Goal: Task Accomplishment & Management: Manage account settings

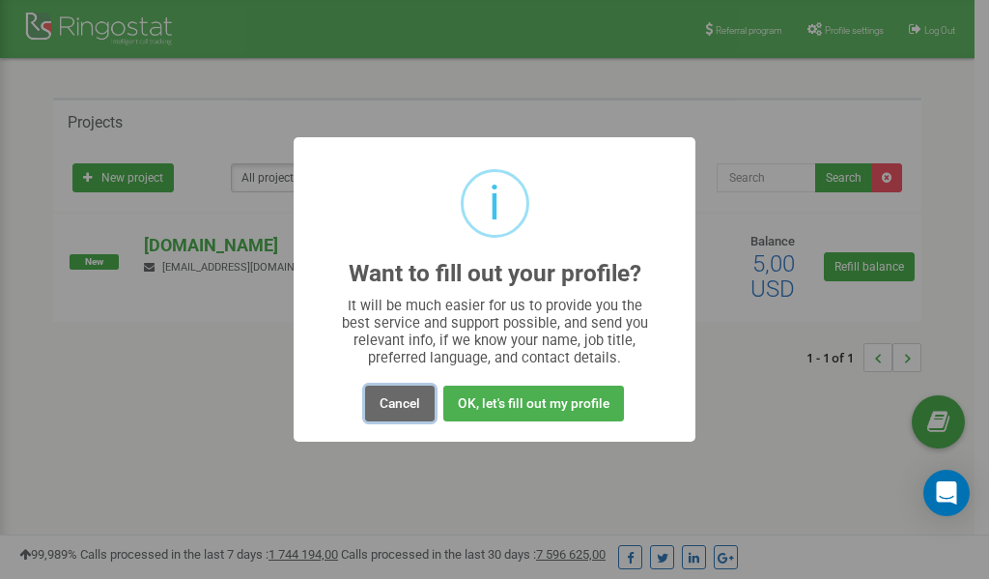
click at [406, 407] on button "Cancel" at bounding box center [400, 403] width 70 height 36
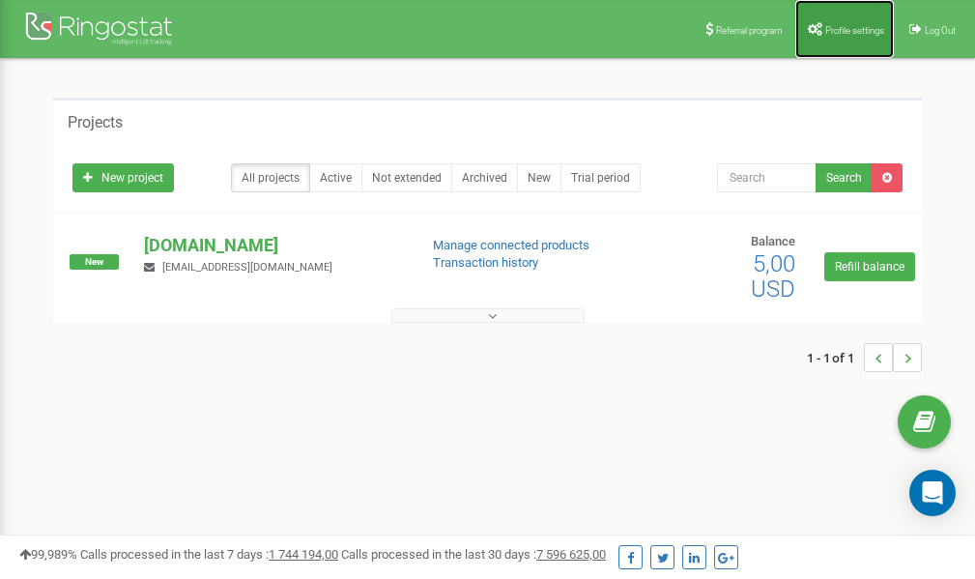
click at [852, 32] on span "Profile settings" at bounding box center [854, 30] width 59 height 11
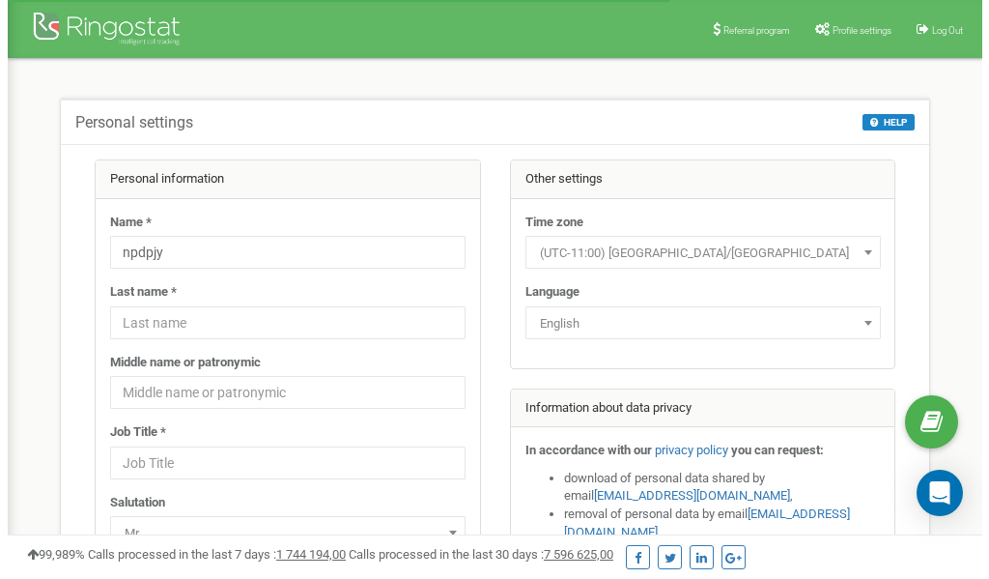
scroll to position [97, 0]
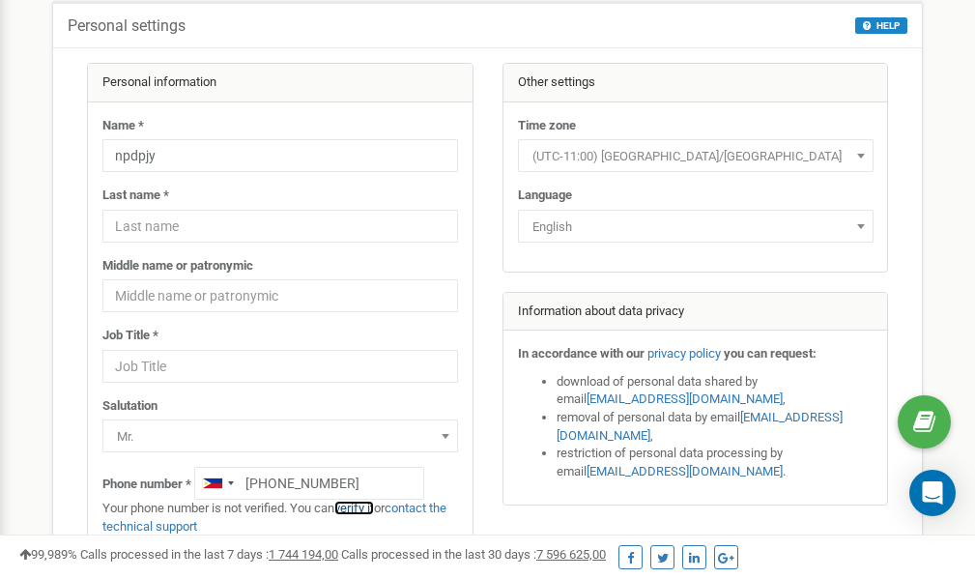
click at [370, 509] on link "verify it" at bounding box center [354, 507] width 40 height 14
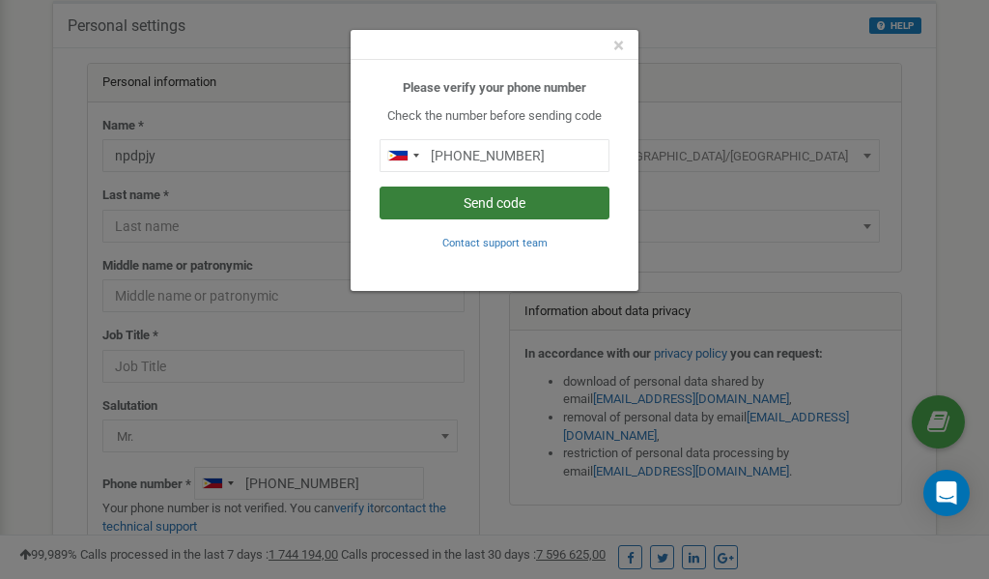
click at [491, 201] on button "Send code" at bounding box center [495, 202] width 230 height 33
